Goal: Task Accomplishment & Management: Manage account settings

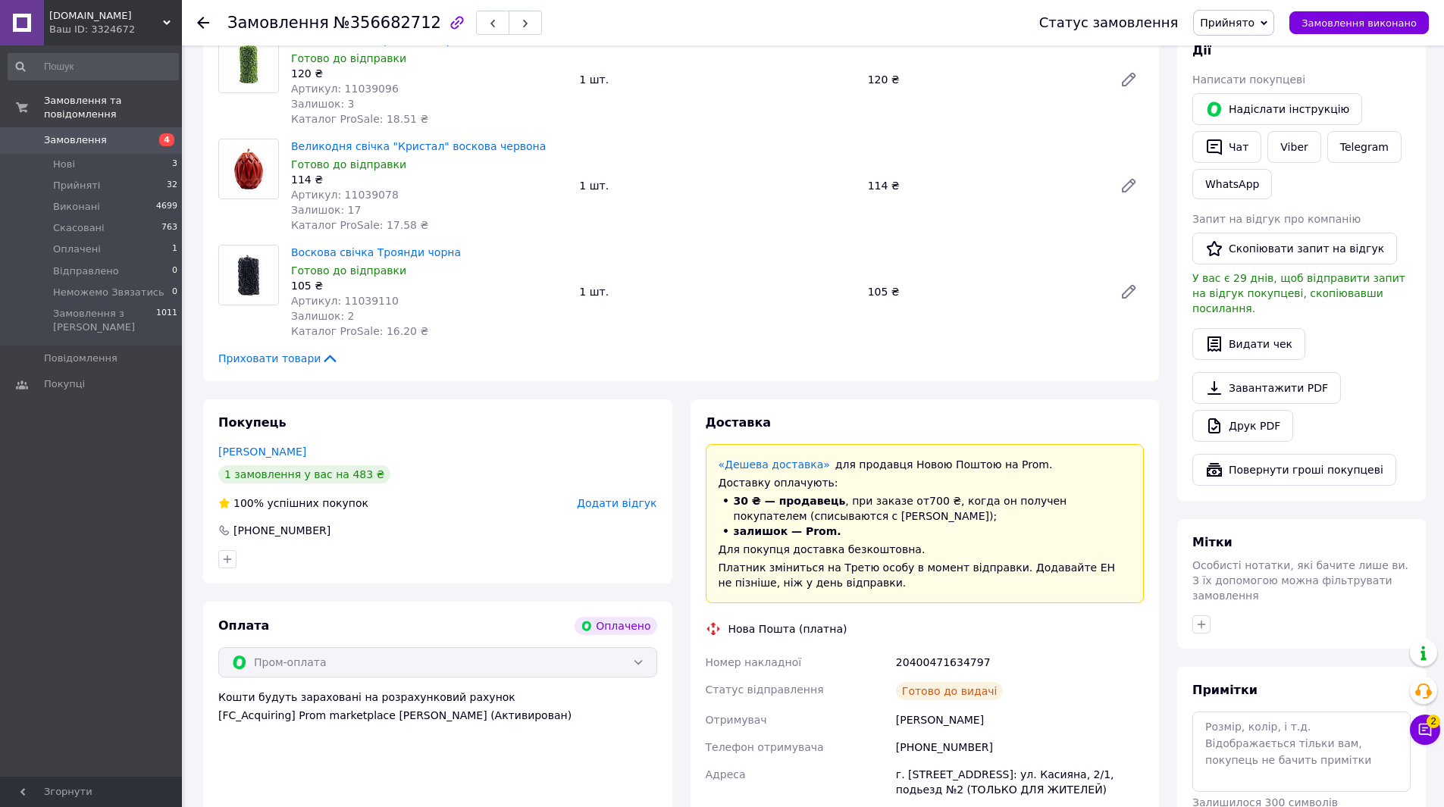
scroll to position [682, 0]
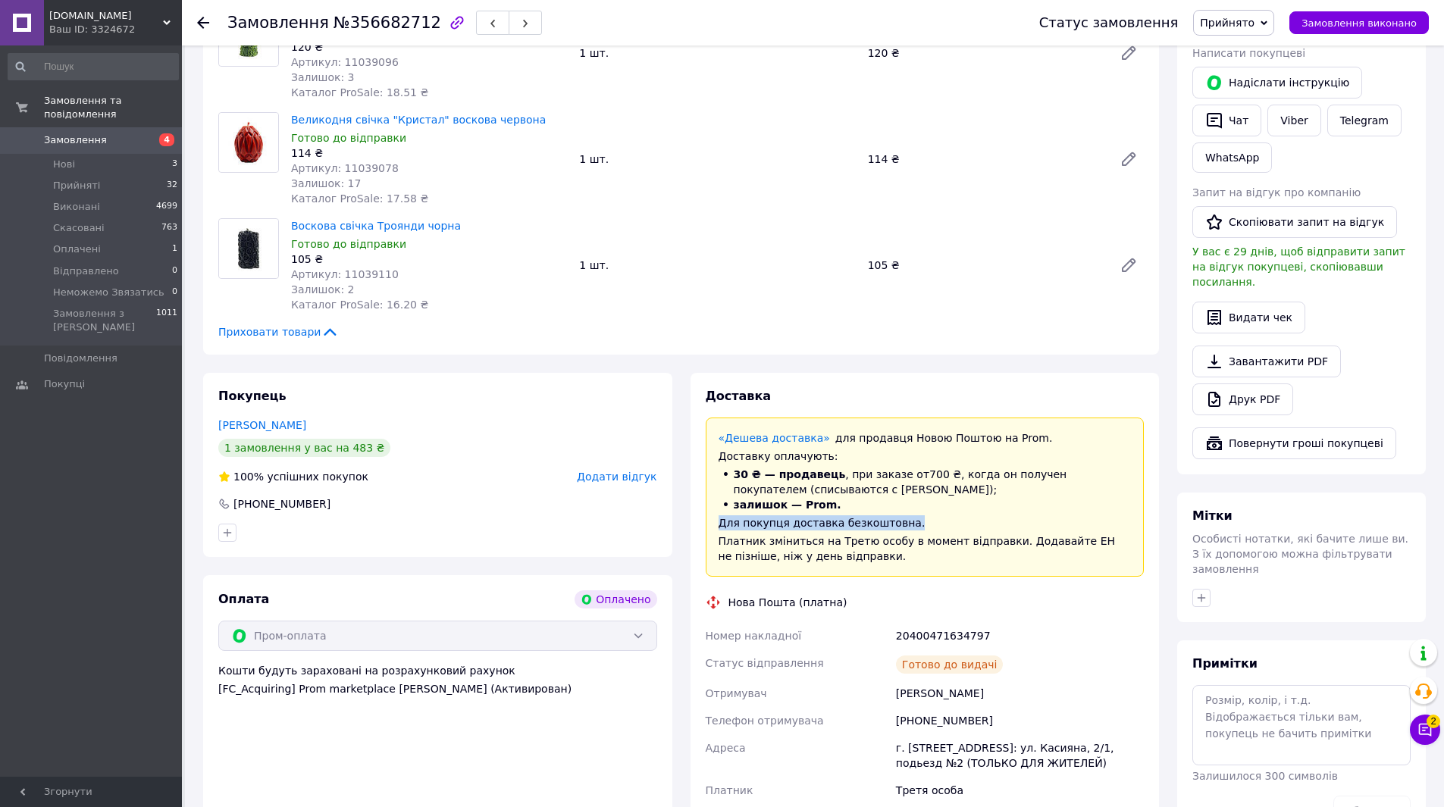
drag, startPoint x: 711, startPoint y: 504, endPoint x: 914, endPoint y: 498, distance: 203.2
click at [914, 498] on div "«Дешева доставка»   для продавця Новою Поштою на Prom. Доставку оплачують: 30 ₴…" at bounding box center [925, 497] width 439 height 159
copy div "Для покупця доставка безкоштовна."
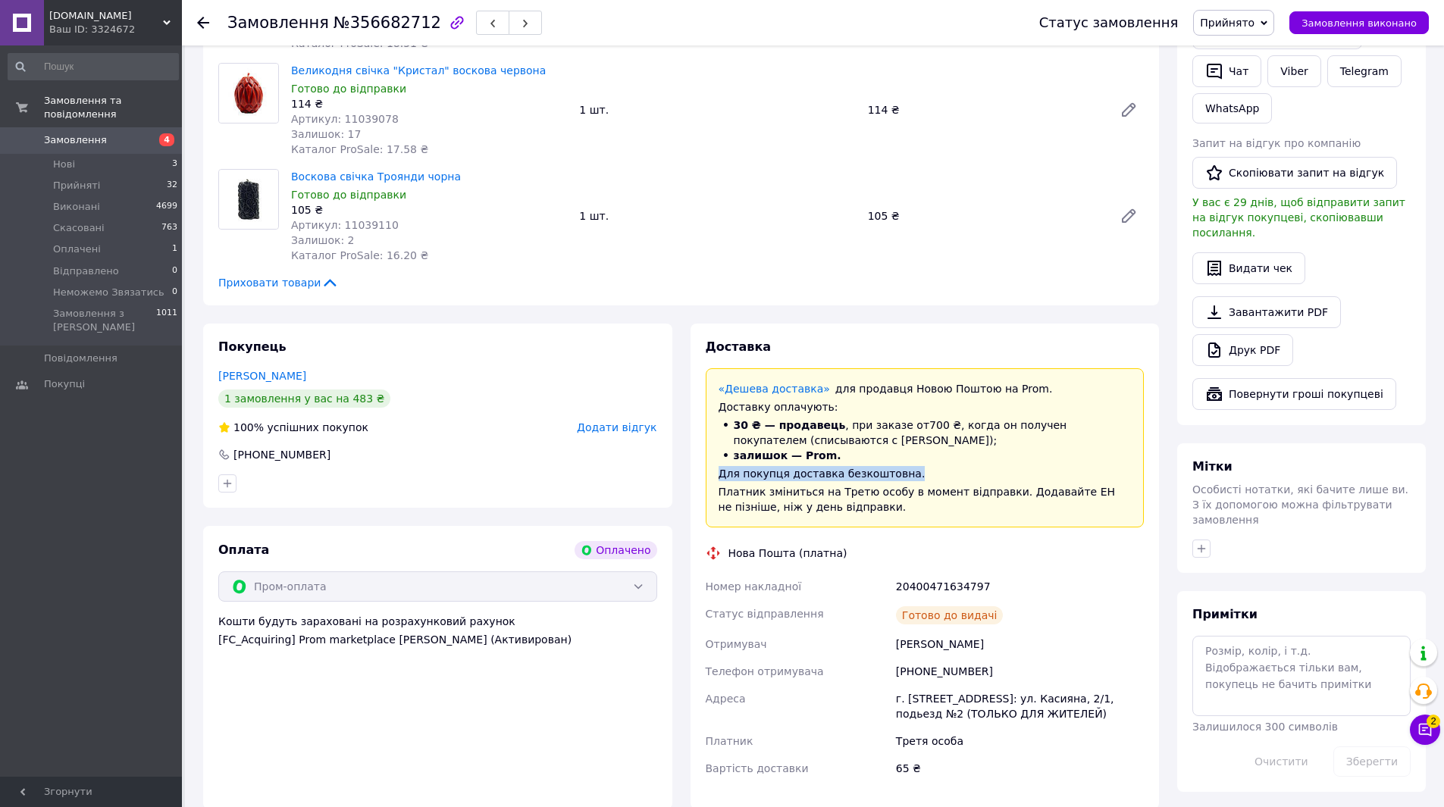
scroll to position [758, 0]
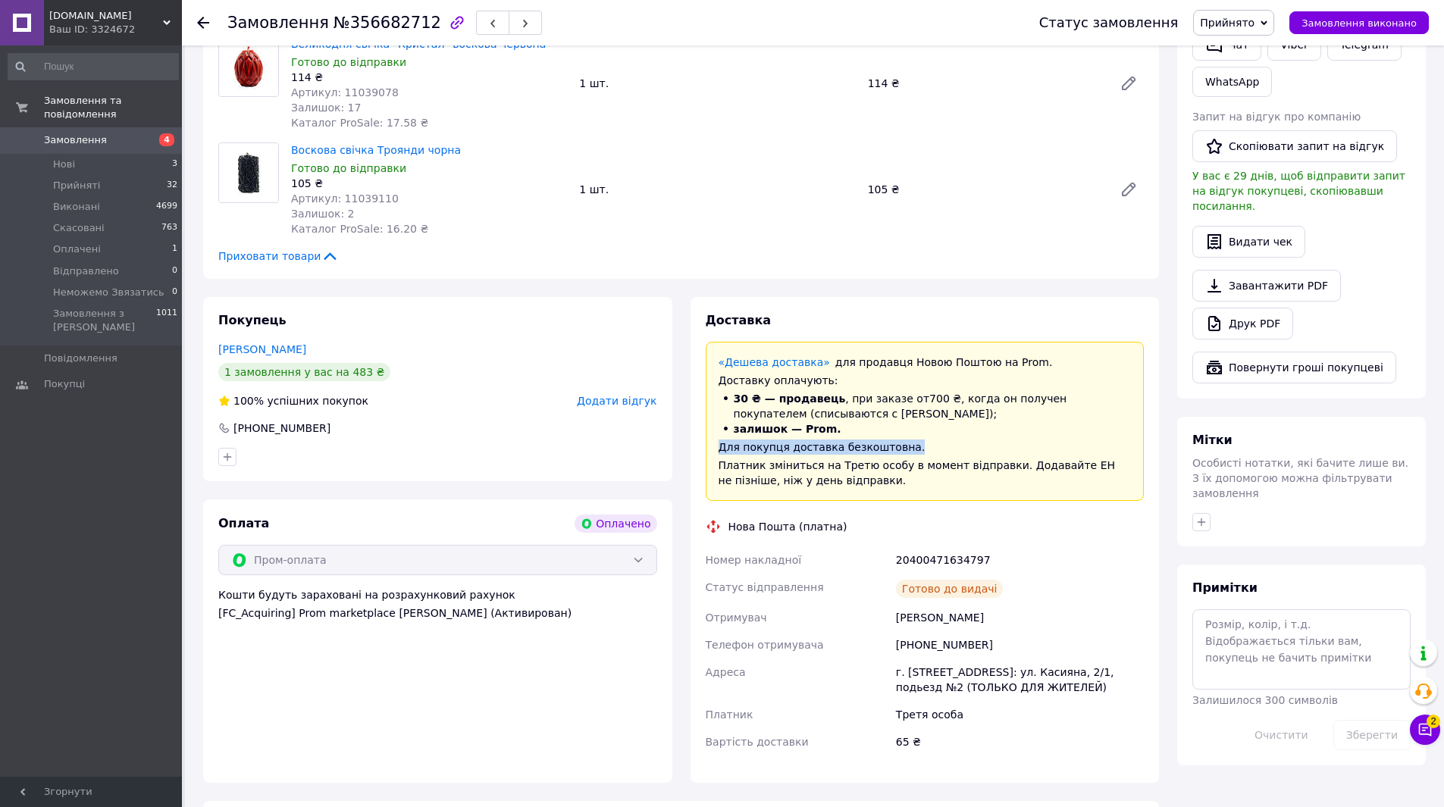
copy div "Для покупця доставка безкоштовна."
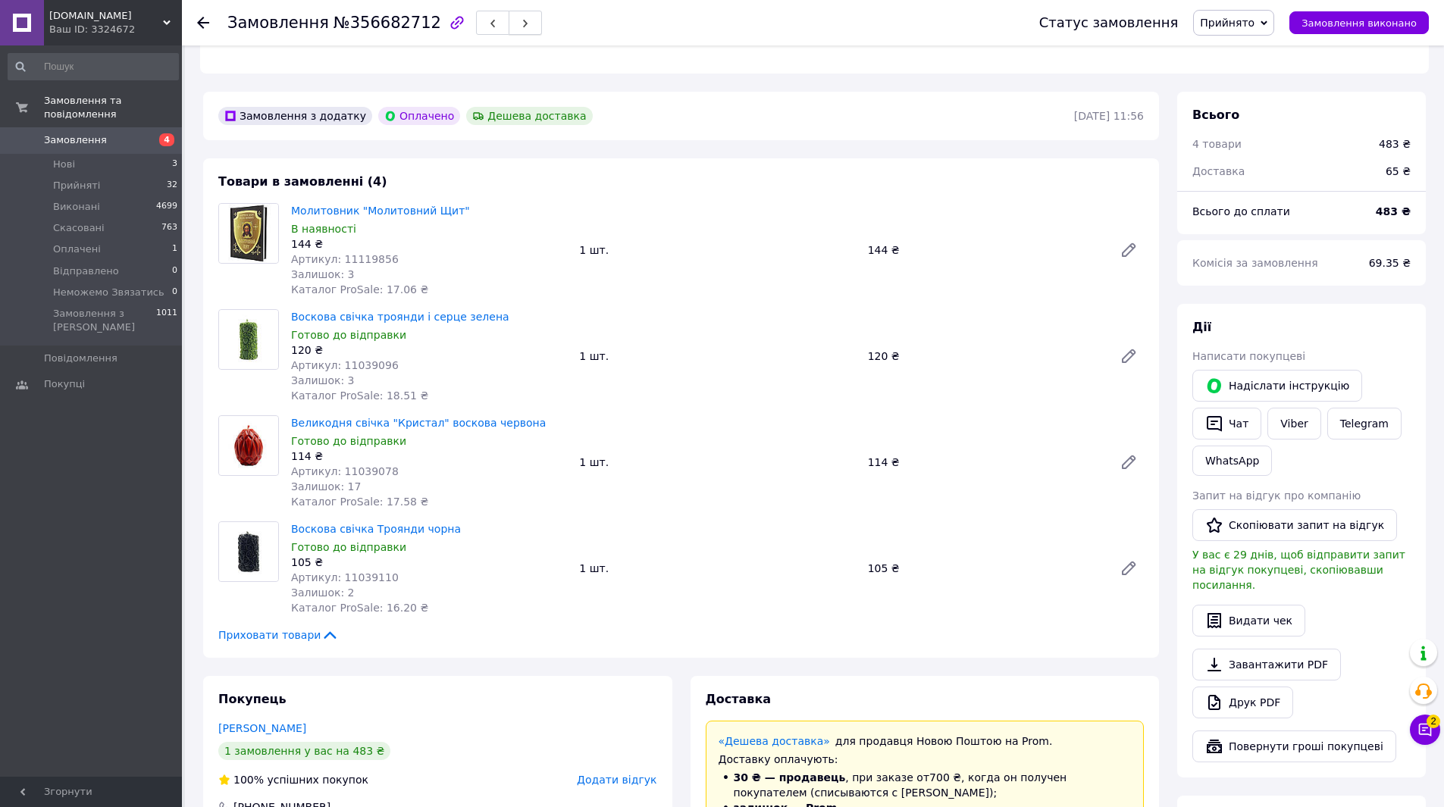
scroll to position [76, 0]
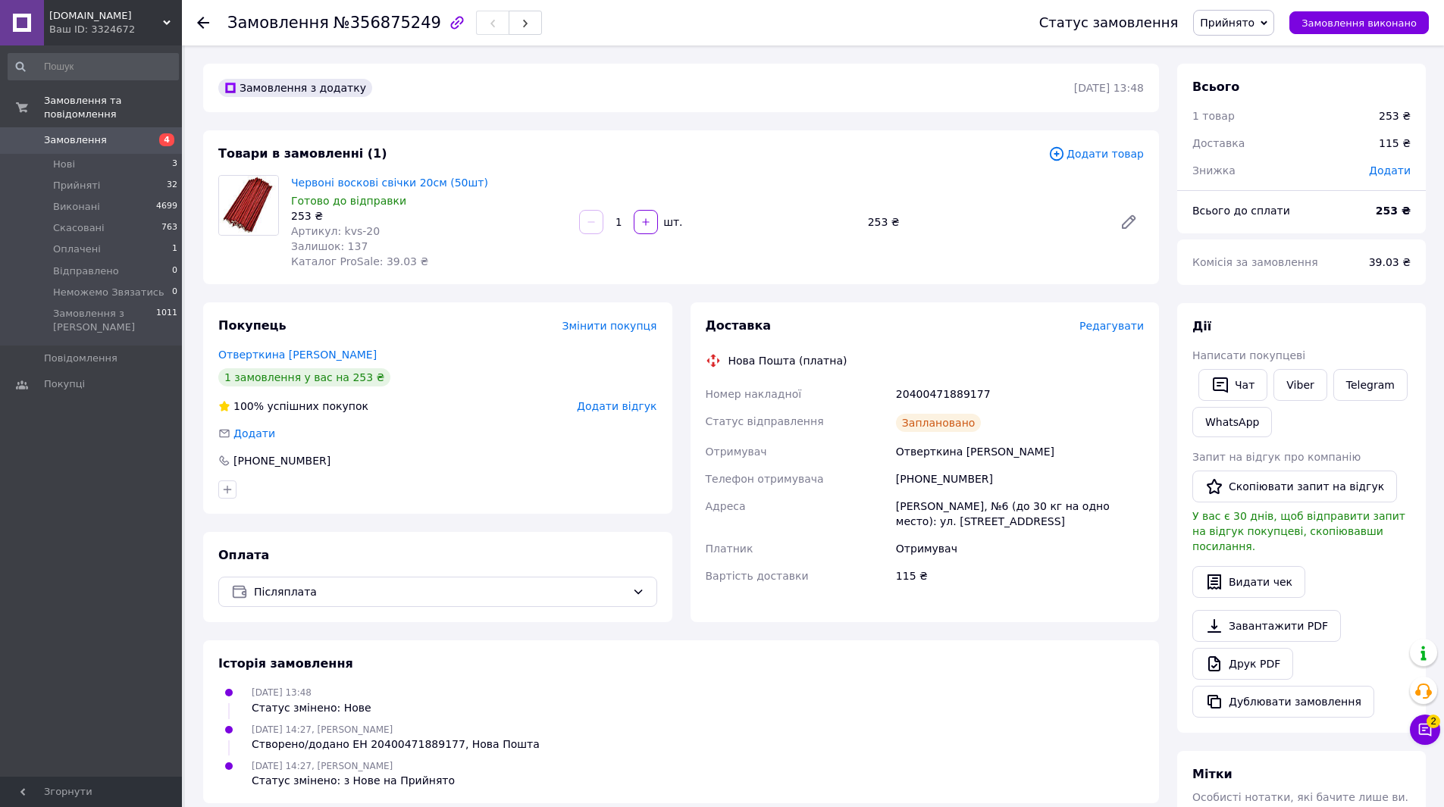
scroll to position [280, 0]
